Goal: Task Accomplishment & Management: Complete application form

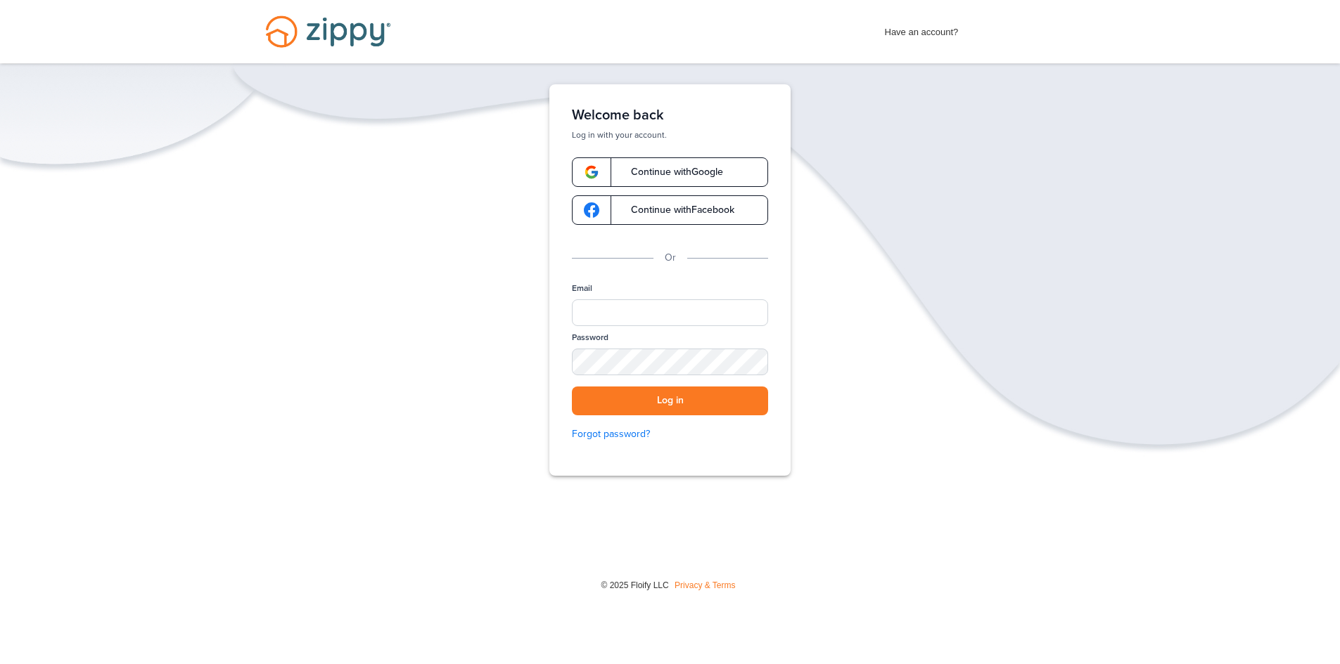
click at [709, 169] on span "Continue with Google" at bounding box center [670, 172] width 106 height 10
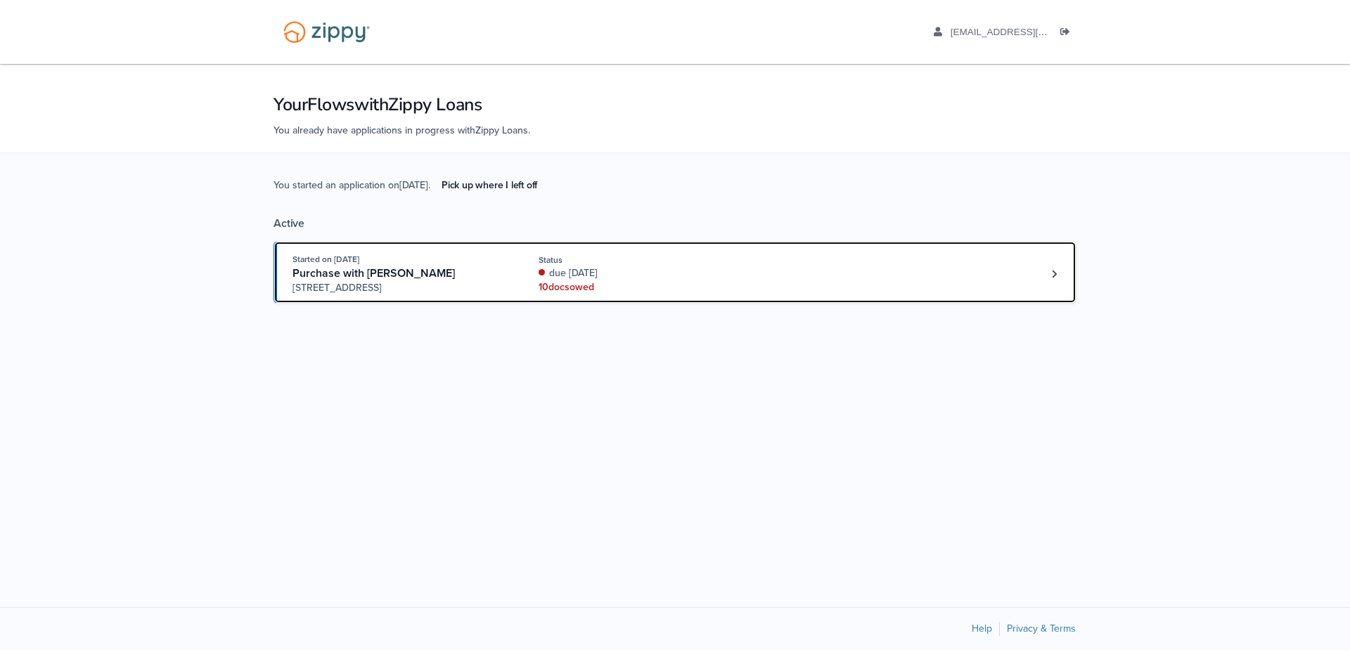
click at [631, 281] on div "10 doc s owed" at bounding box center [633, 288] width 188 height 14
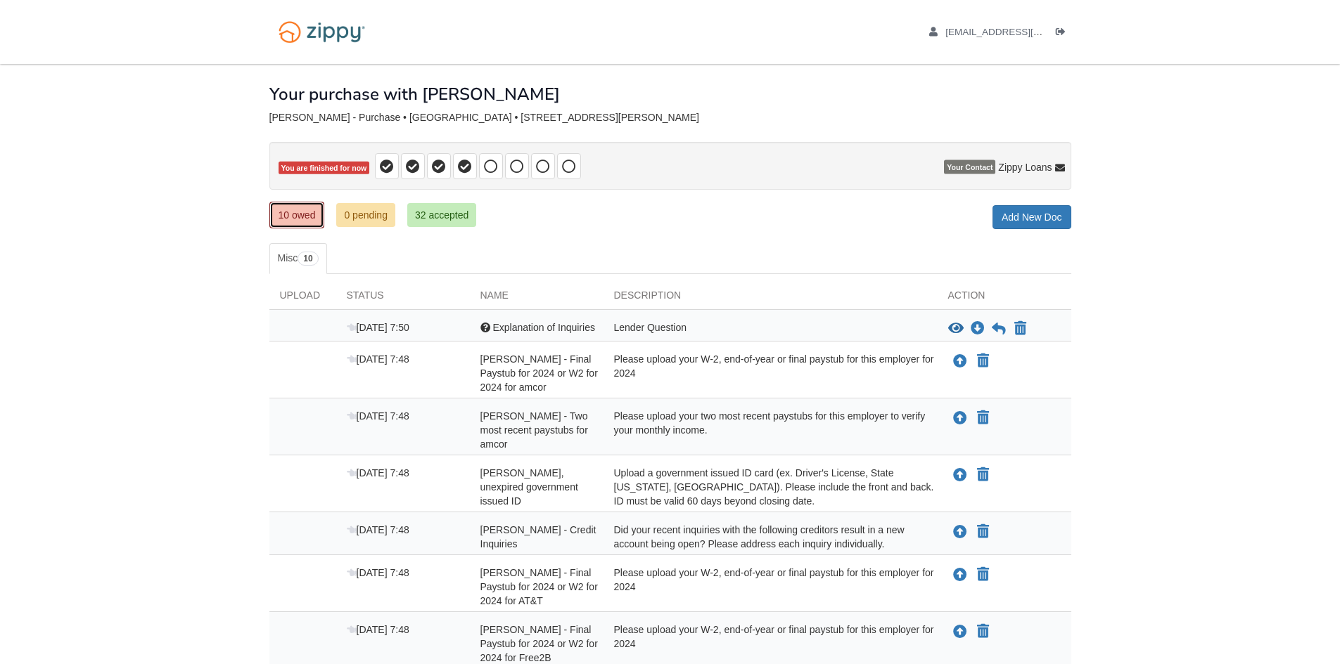
click at [306, 221] on link "10 owed" at bounding box center [297, 215] width 56 height 27
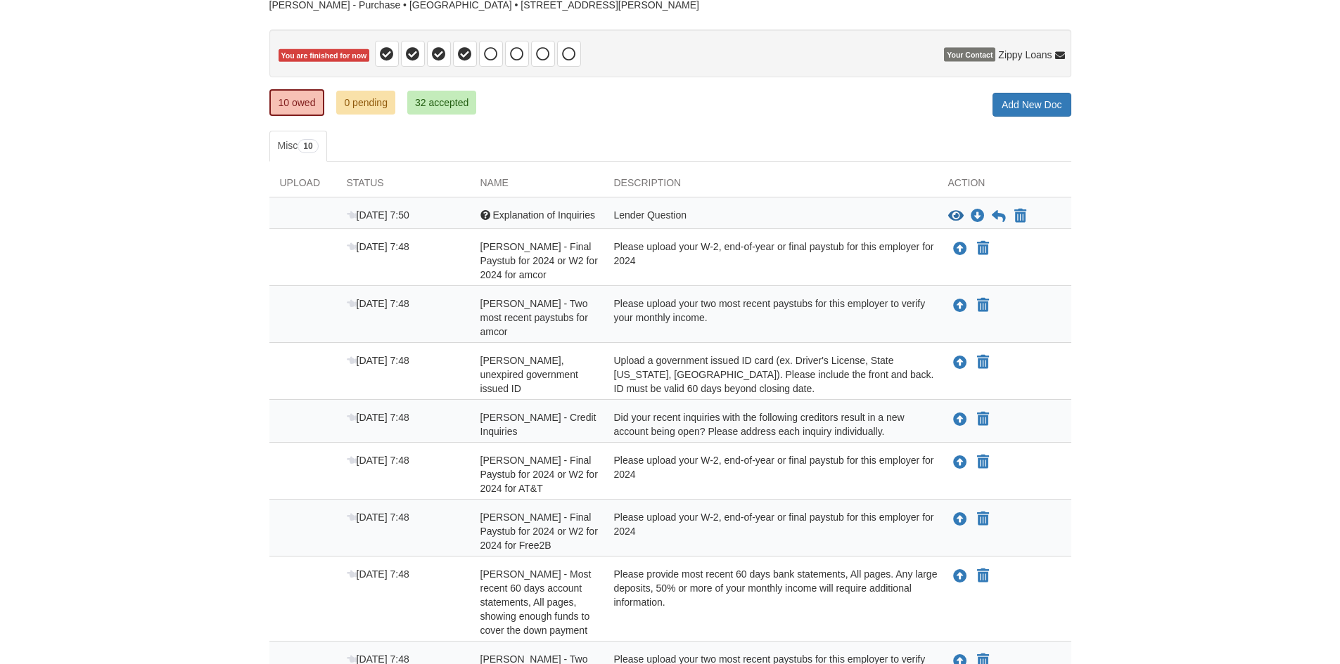
scroll to position [141, 0]
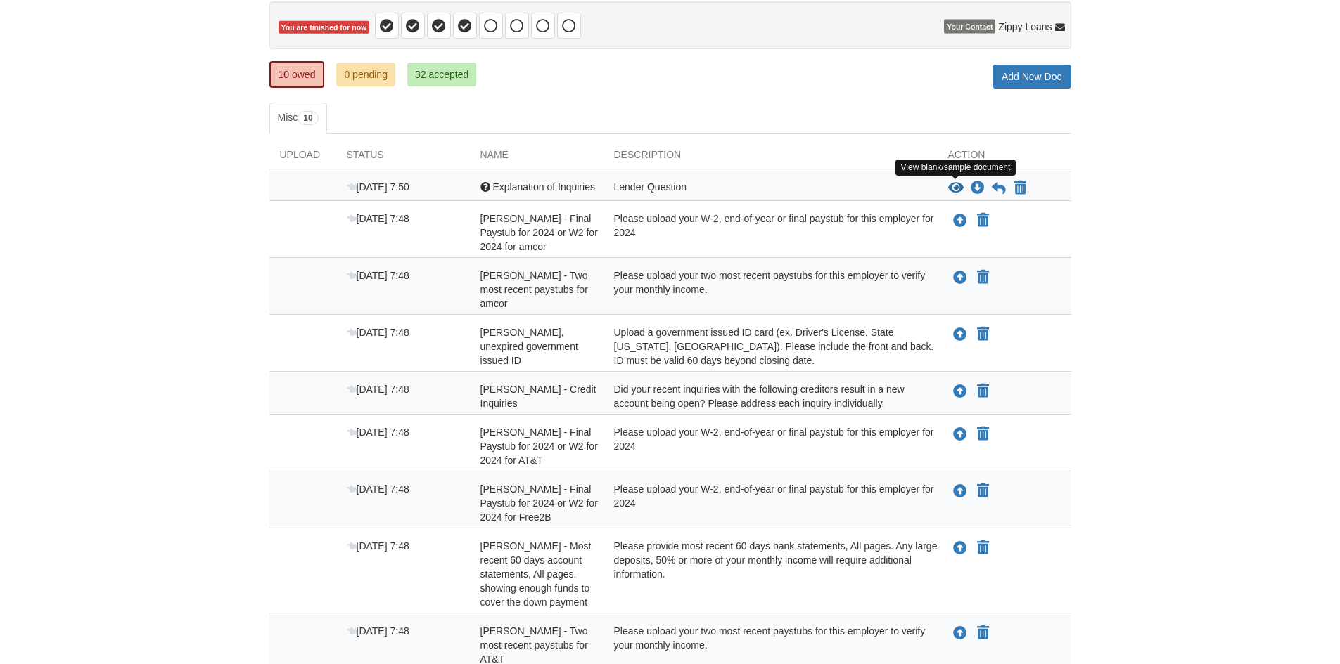
click at [956, 192] on icon "View Explanation of Inquiries" at bounding box center [955, 188] width 15 height 14
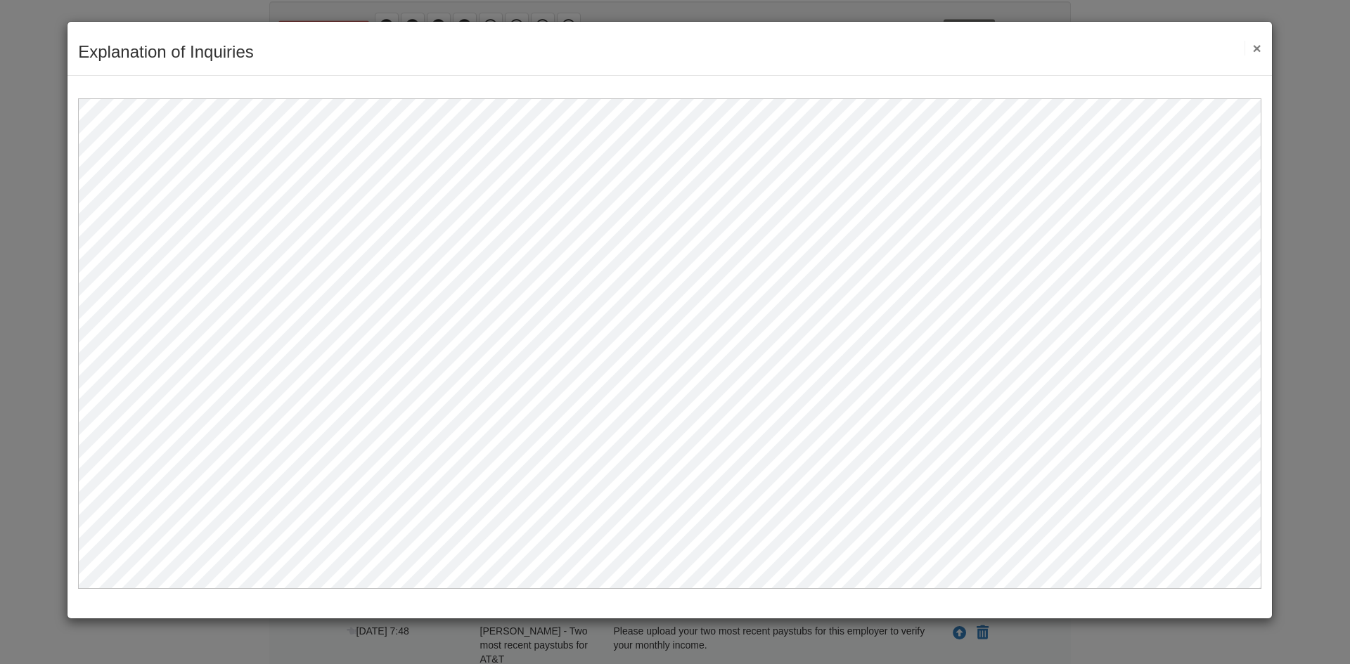
click at [1260, 46] on button "×" at bounding box center [1253, 48] width 16 height 15
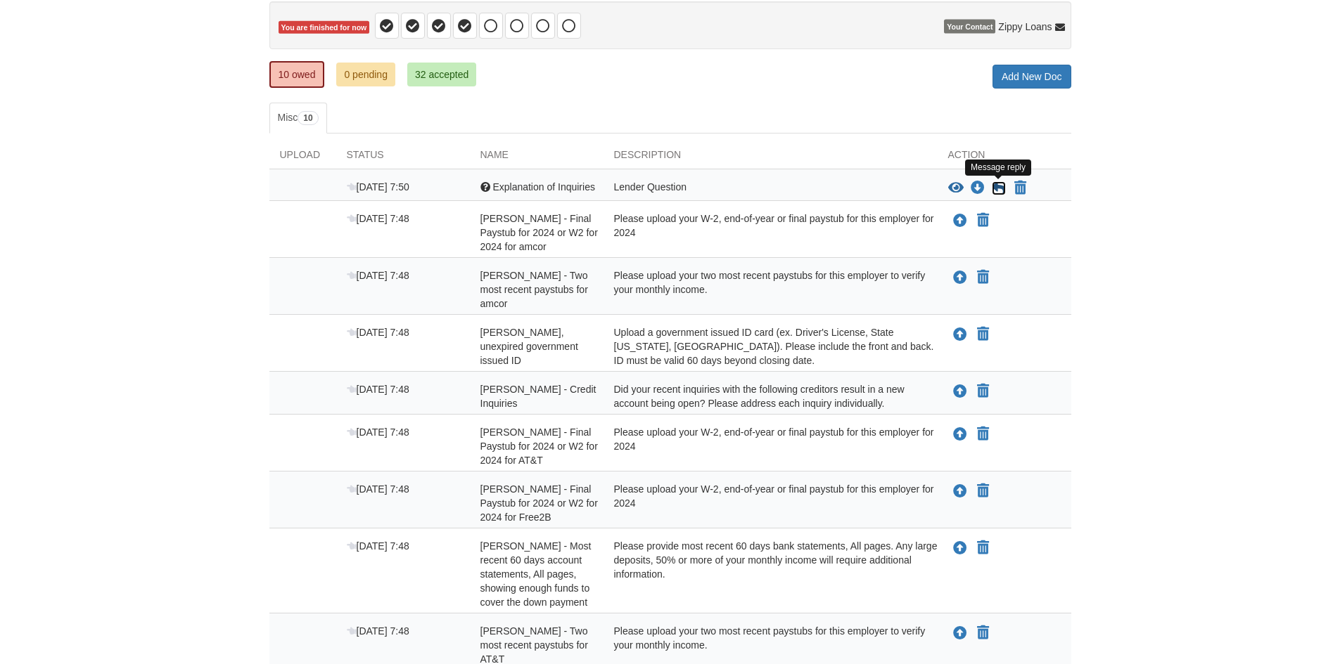
click at [996, 193] on icon at bounding box center [998, 188] width 14 height 14
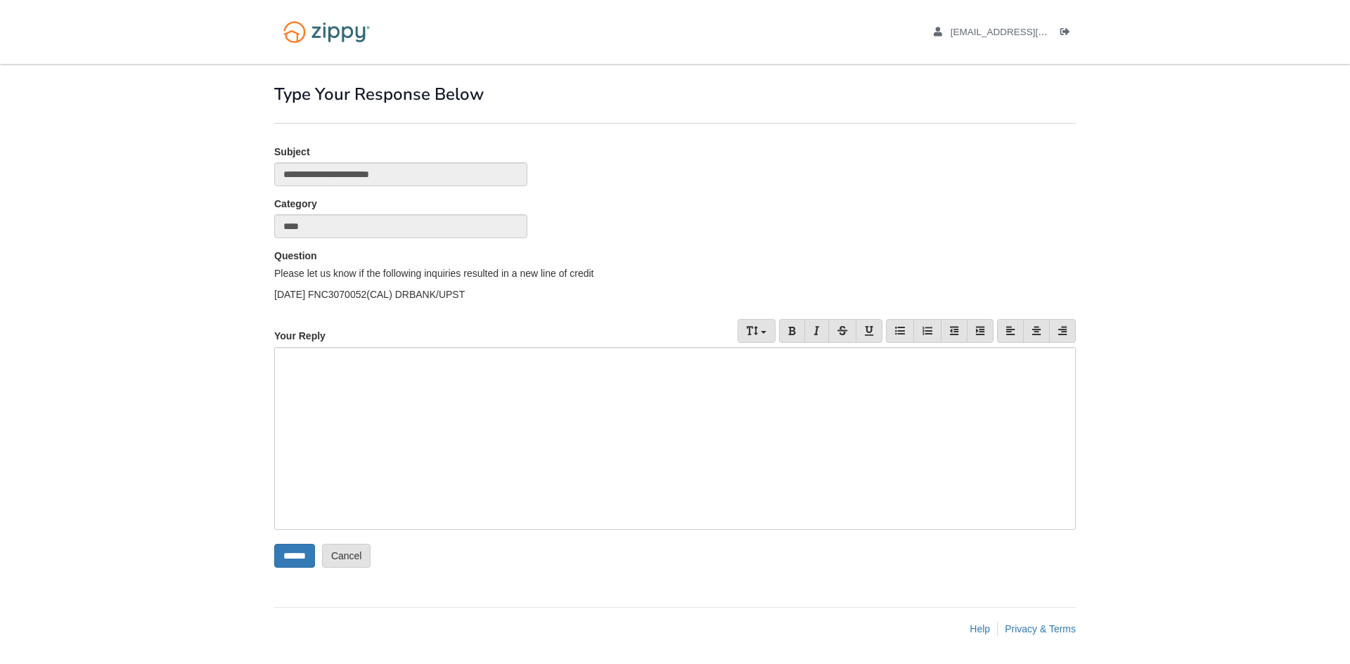
click at [419, 365] on div at bounding box center [675, 438] width 802 height 183
click at [300, 553] on input "******" at bounding box center [294, 556] width 41 height 24
